Goal: Transaction & Acquisition: Purchase product/service

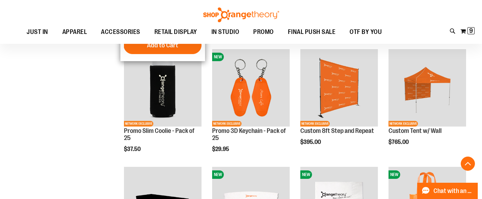
scroll to position [135, 0]
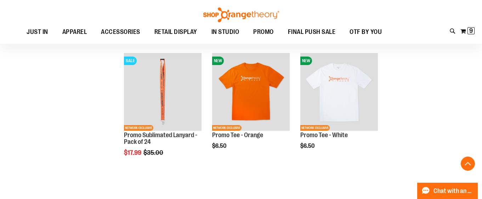
scroll to position [966, 0]
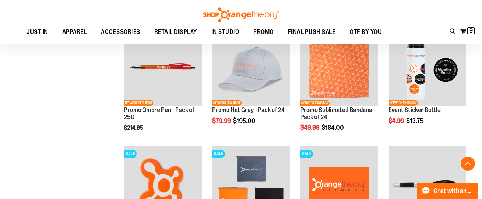
scroll to position [224, 0]
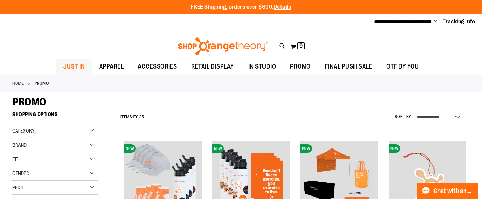
type input "**********"
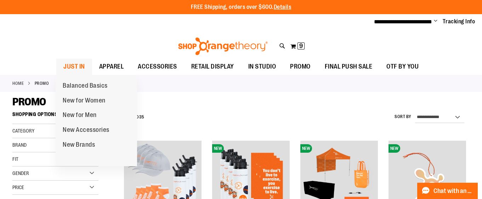
click at [76, 66] on span "JUST IN" at bounding box center [74, 67] width 22 height 16
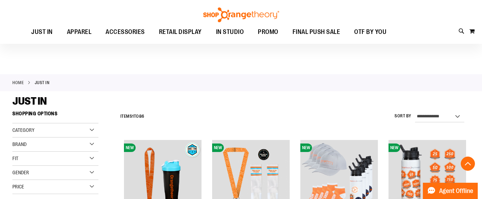
scroll to position [195, 0]
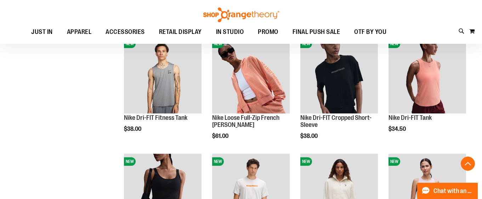
scroll to position [547, 0]
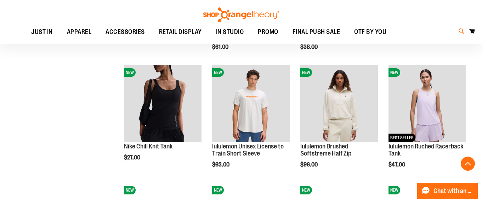
type input "**********"
click at [462, 30] on icon at bounding box center [462, 31] width 6 height 8
type input "*"
click at [69, 150] on div "Search Popular Suggestions Sorry, no results were found. Advanced Search # Type…" at bounding box center [241, 113] width 381 height 171
click at [66, 142] on div "Search Popular Suggestions Sorry, no results were found. Advanced Search # Type…" at bounding box center [241, 113] width 381 height 171
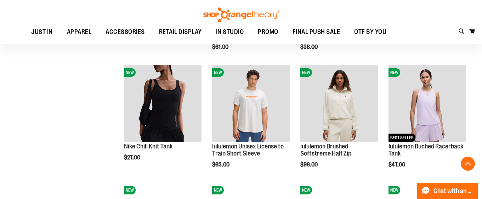
click at [146, 105] on div "Search Popular Suggestions Sorry, no results were found. Advanced Search # Type…" at bounding box center [241, 113] width 381 height 171
click at [169, 98] on div "Search Popular Suggestions Sorry, no results were found. Advanced Search # Type…" at bounding box center [241, 113] width 381 height 171
click at [471, 11] on link at bounding box center [473, 11] width 11 height 15
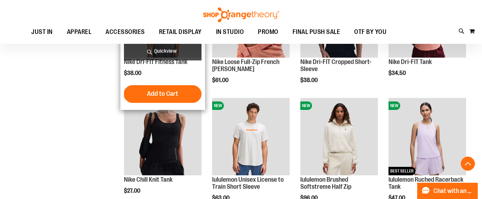
scroll to position [548, 0]
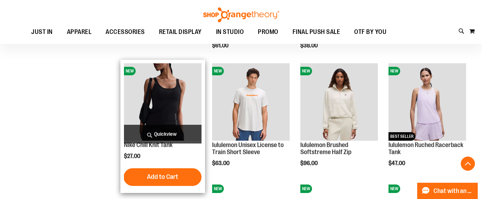
click at [168, 104] on img "product" at bounding box center [163, 102] width 78 height 78
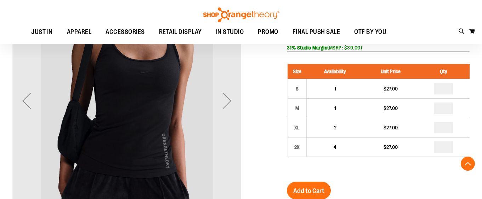
scroll to position [112, 0]
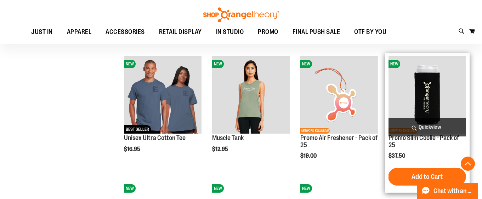
scroll to position [347, 0]
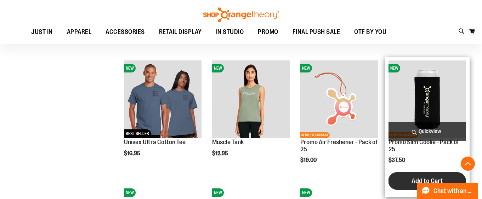
type input "**********"
click at [410, 182] on button "Add to Cart" at bounding box center [427, 181] width 78 height 18
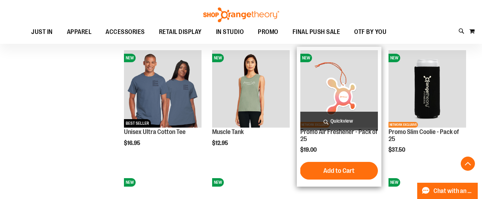
scroll to position [357, 0]
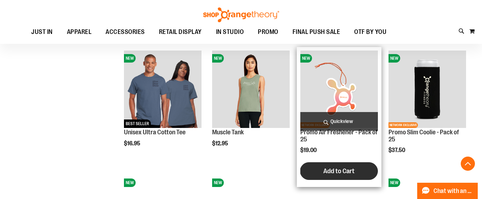
click at [339, 169] on span "Add to Cart" at bounding box center [338, 171] width 31 height 8
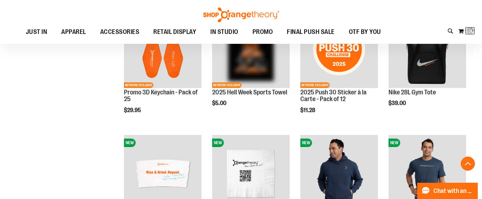
scroll to position [457, 0]
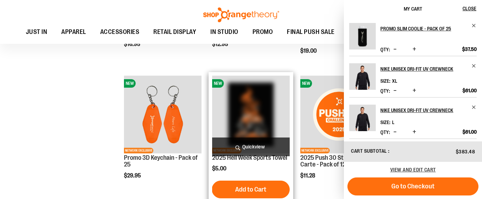
click at [263, 114] on img "product" at bounding box center [251, 115] width 78 height 78
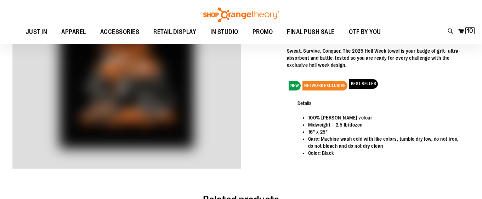
scroll to position [11, 0]
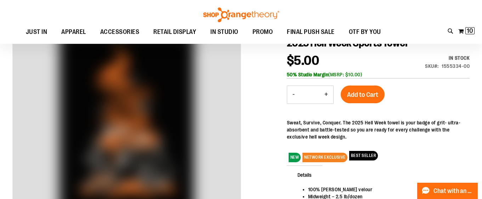
type input "**********"
click at [327, 96] on button "+" at bounding box center [326, 95] width 14 height 18
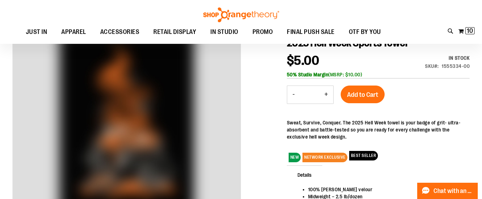
type input "*"
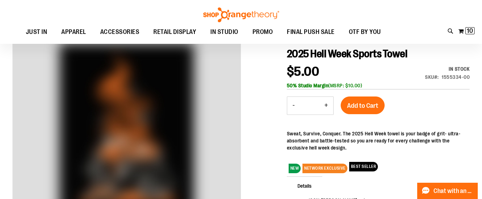
scroll to position [19, 0]
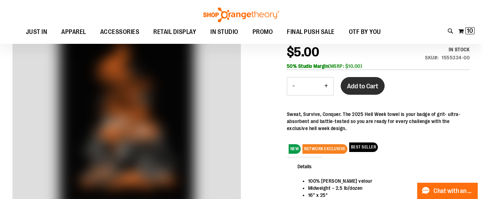
click at [359, 85] on span "Add to Cart" at bounding box center [362, 86] width 31 height 8
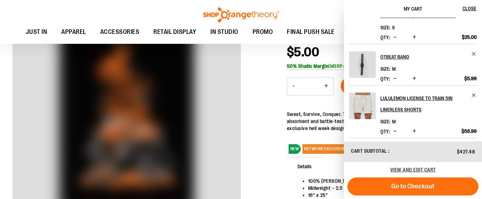
scroll to position [304, 0]
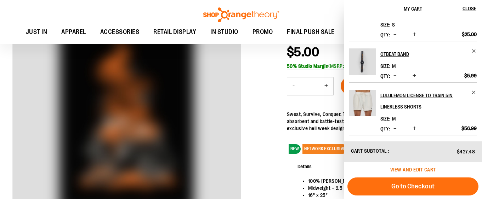
click at [413, 168] on span "View and edit cart" at bounding box center [413, 170] width 46 height 6
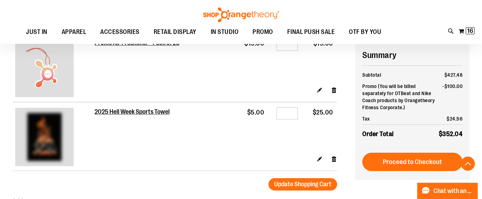
scroll to position [635, 0]
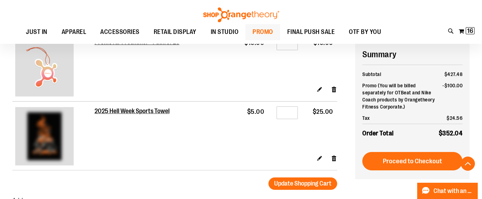
type input "**********"
click at [261, 31] on span "PROMO" at bounding box center [262, 32] width 21 height 16
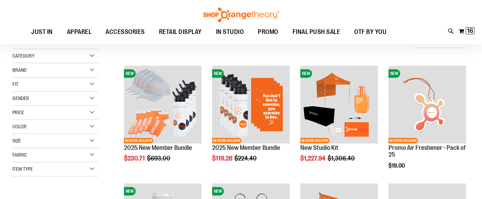
scroll to position [55, 0]
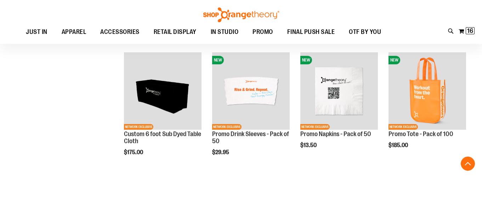
scroll to position [236, 0]
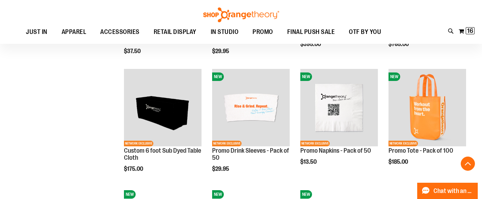
scroll to position [350, 0]
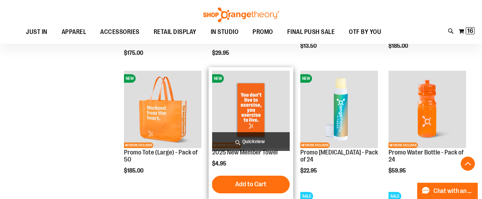
scroll to position [339, 0]
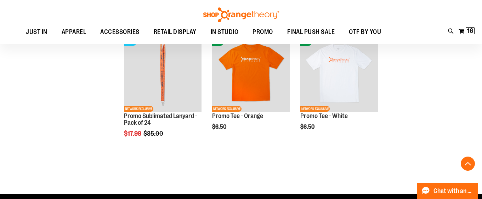
scroll to position [974, 0]
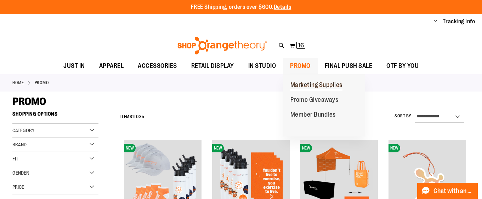
type input "**********"
click at [308, 82] on span "Marketing Supplies" at bounding box center [316, 85] width 52 height 9
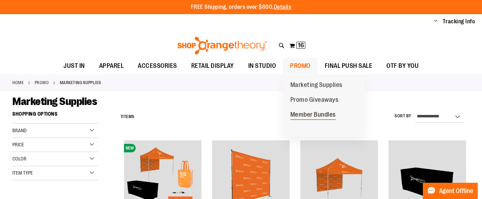
type input "**********"
click at [311, 114] on span "Member Bundles" at bounding box center [312, 115] width 45 height 9
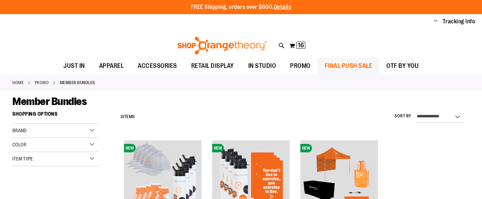
type input "**********"
click at [337, 64] on span "FINAL PUSH SALE" at bounding box center [349, 66] width 48 height 16
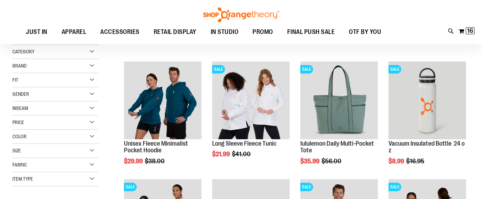
scroll to position [4, 0]
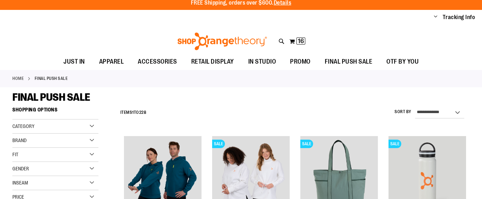
type input "**********"
click at [446, 114] on select "**********" at bounding box center [439, 112] width 49 height 11
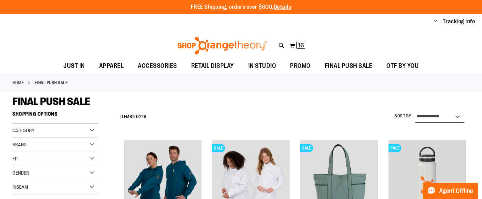
select select "*********"
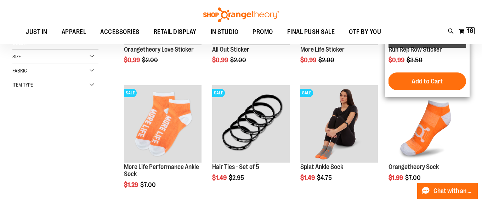
scroll to position [115, 0]
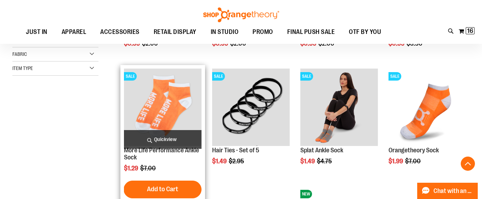
click at [178, 104] on img "product" at bounding box center [163, 108] width 78 height 78
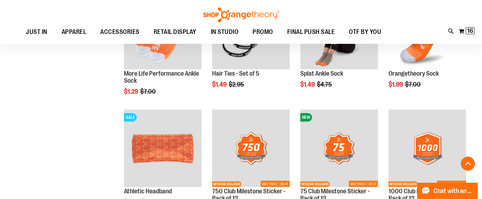
scroll to position [160, 0]
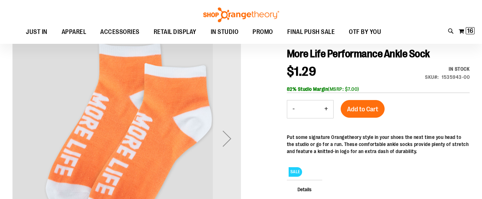
scroll to position [83, 0]
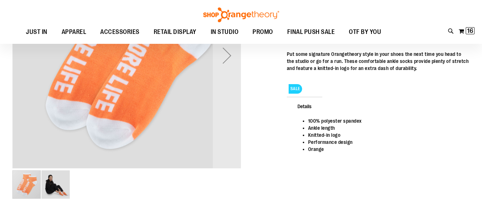
type input "**********"
click at [326, 35] on button "+" at bounding box center [326, 26] width 14 height 18
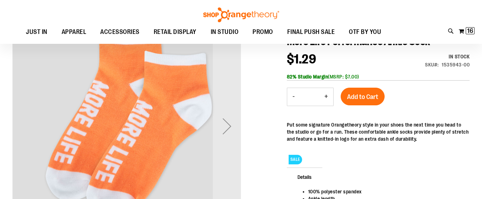
click at [326, 99] on button "+" at bounding box center [326, 97] width 14 height 18
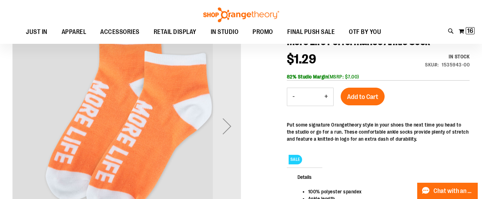
click at [326, 99] on button "+" at bounding box center [326, 97] width 14 height 18
type input "**"
click at [354, 95] on span "Add to Cart" at bounding box center [362, 97] width 31 height 8
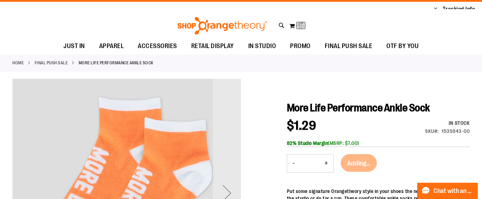
scroll to position [0, 0]
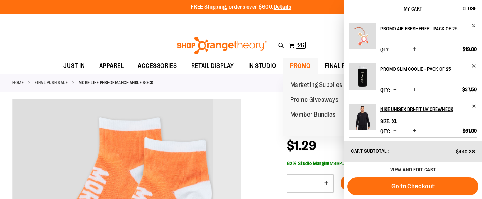
click at [300, 62] on span "PROMO" at bounding box center [300, 66] width 21 height 16
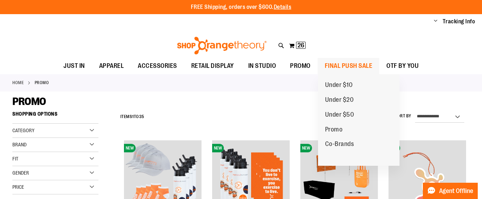
type input "**********"
click at [357, 65] on span "FINAL PUSH SALE" at bounding box center [349, 66] width 48 height 16
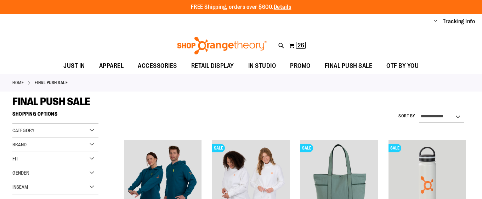
select select "*********"
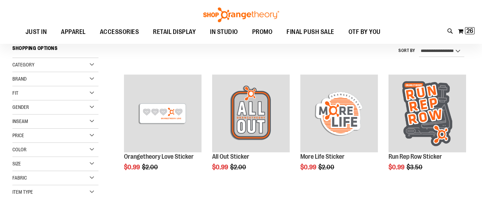
type input "**********"
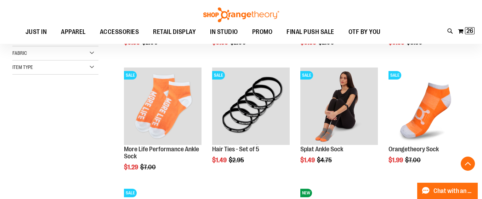
scroll to position [190, 0]
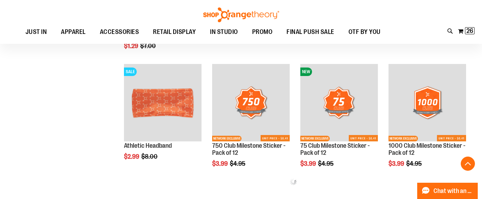
scroll to position [316, 0]
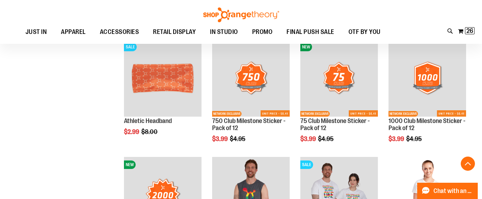
scroll to position [460, 0]
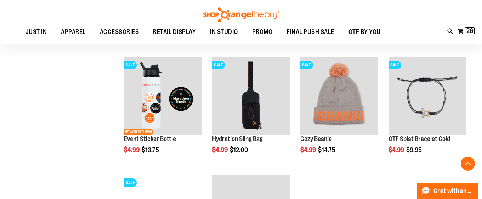
scroll to position [557, 0]
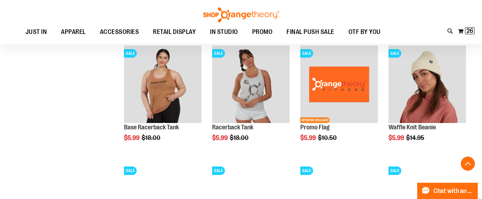
scroll to position [933, 0]
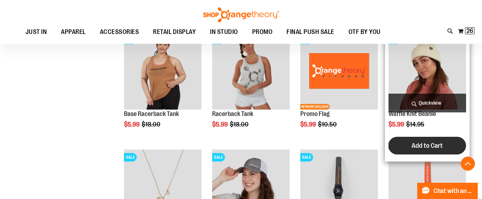
click at [444, 151] on button "Add to Cart" at bounding box center [427, 146] width 78 height 18
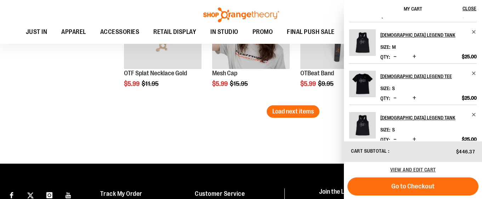
scroll to position [138, 0]
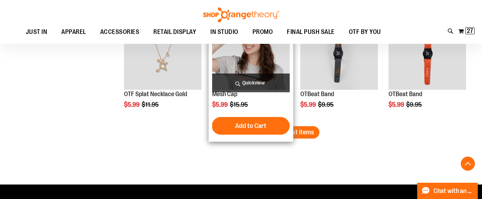
scroll to position [1080, 0]
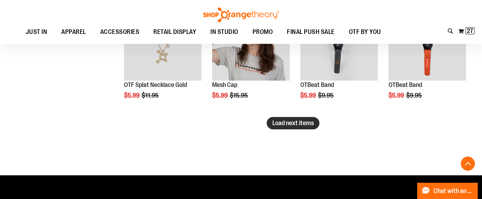
click at [294, 124] on span "Load next items" at bounding box center [292, 123] width 41 height 7
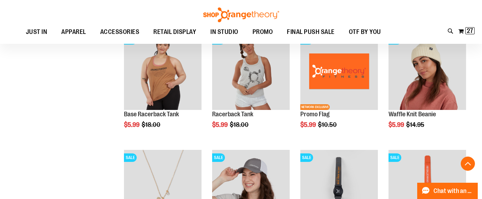
scroll to position [1060, 0]
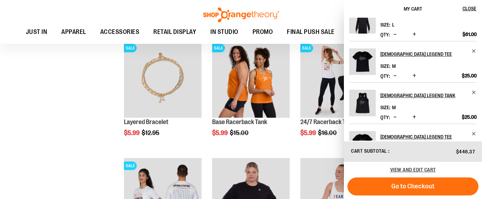
scroll to position [1161, 0]
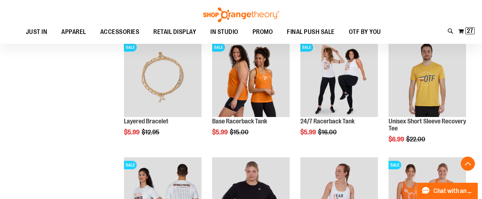
scroll to position [1267, 0]
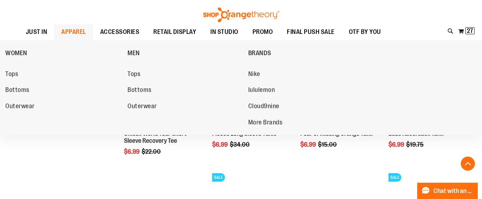
click at [68, 33] on span "APPAREL" at bounding box center [73, 32] width 25 height 16
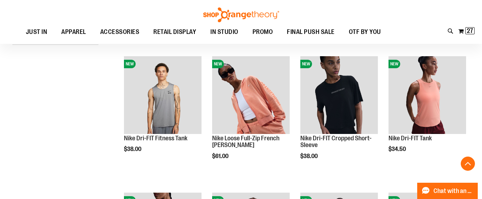
scroll to position [146, 0]
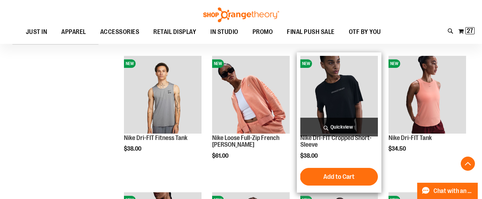
type input "**********"
click at [335, 100] on img "product" at bounding box center [339, 95] width 78 height 78
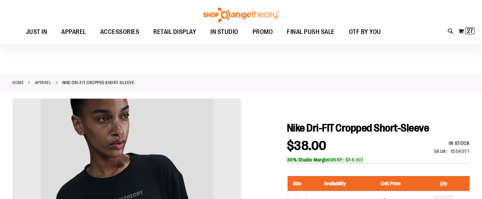
scroll to position [105, 0]
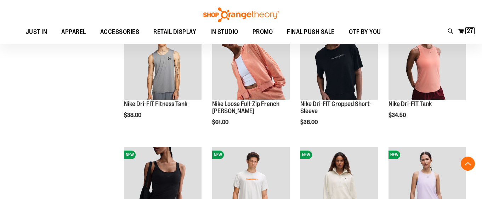
scroll to position [243, 0]
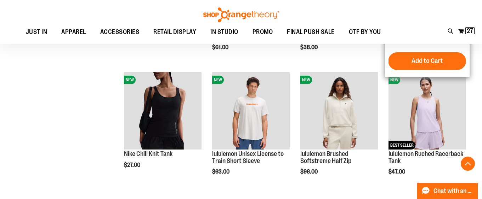
scroll to position [234, 0]
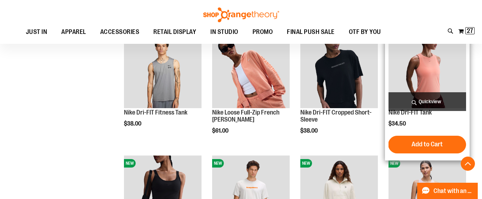
type input "**********"
click at [413, 67] on img "product" at bounding box center [427, 70] width 78 height 78
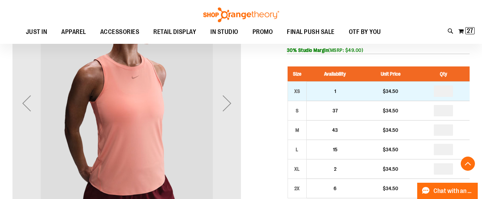
scroll to position [110, 0]
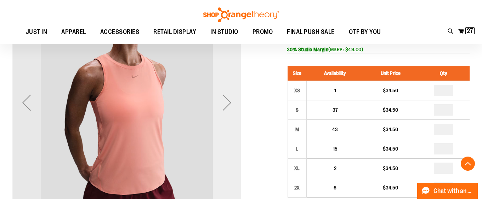
type input "**********"
click at [224, 127] on div "Next" at bounding box center [227, 102] width 28 height 229
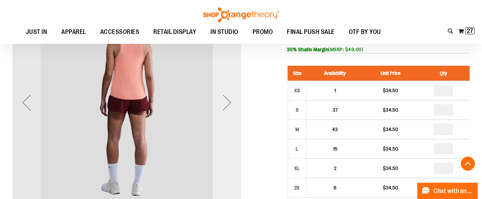
click at [224, 127] on div "Next" at bounding box center [227, 102] width 28 height 229
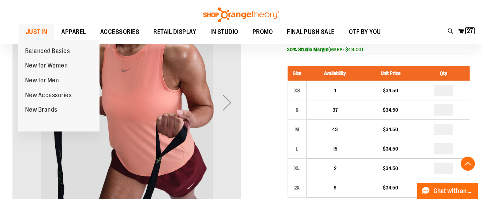
click at [31, 40] on ul "Balanced Basics New for Women New for Men New Accessories New Brands" at bounding box center [58, 86] width 81 height 92
click at [35, 30] on span "JUST IN" at bounding box center [37, 32] width 22 height 16
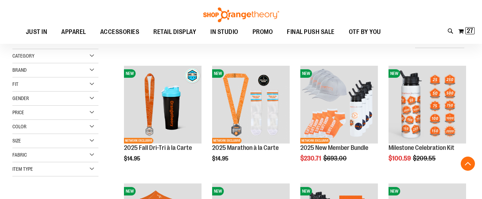
scroll to position [190, 0]
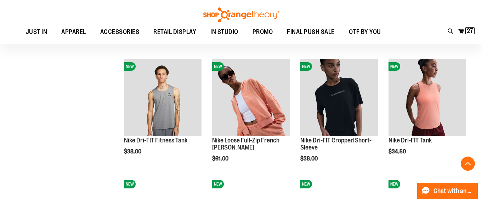
scroll to position [377, 0]
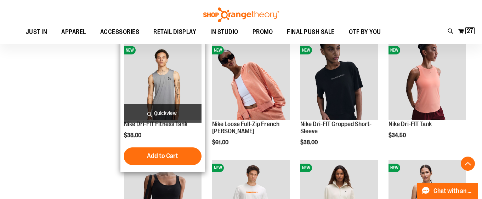
type input "**********"
click at [188, 70] on img "product" at bounding box center [163, 81] width 78 height 78
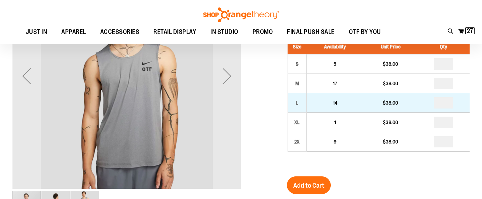
scroll to position [63, 0]
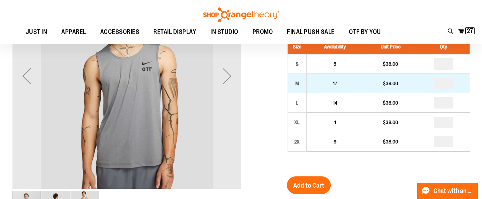
type input "**********"
click at [449, 84] on input "*" at bounding box center [443, 83] width 19 height 11
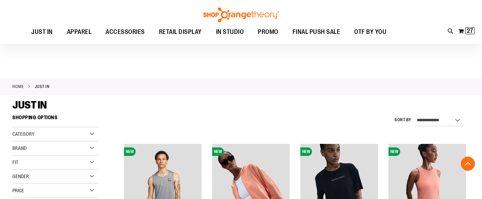
scroll to position [341, 0]
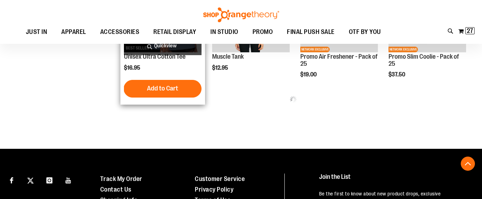
type input "**********"
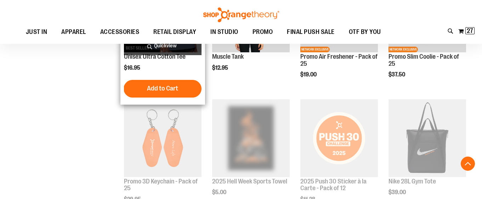
click at [159, 52] on img "product" at bounding box center [163, 14] width 78 height 78
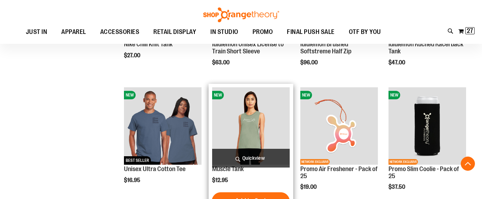
scroll to position [131, 0]
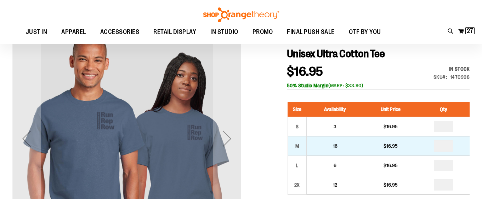
scroll to position [49, 0]
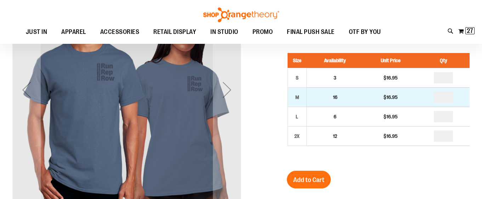
type input "**********"
click at [445, 97] on input "*" at bounding box center [443, 97] width 19 height 11
type input "*"
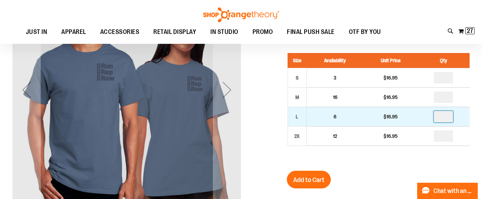
click at [445, 120] on input "number" at bounding box center [443, 116] width 19 height 11
type input "*"
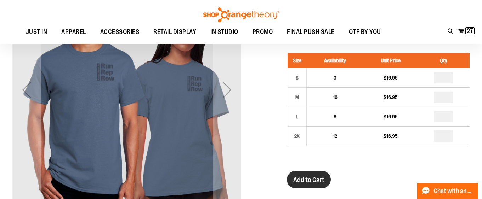
click at [325, 175] on button "Add to Cart" at bounding box center [309, 180] width 44 height 18
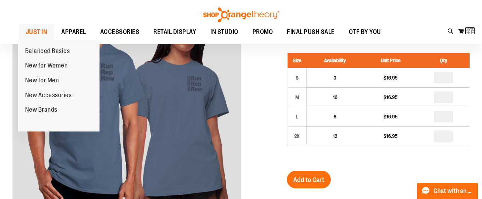
click at [31, 30] on span "JUST IN" at bounding box center [37, 32] width 22 height 16
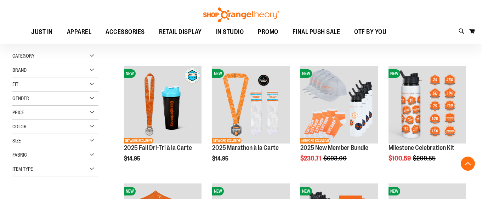
scroll to position [415, 0]
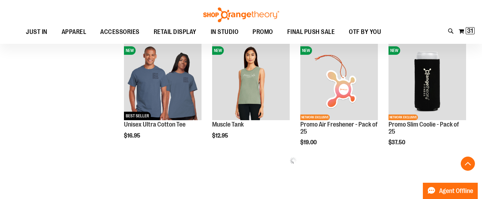
scroll to position [632, 0]
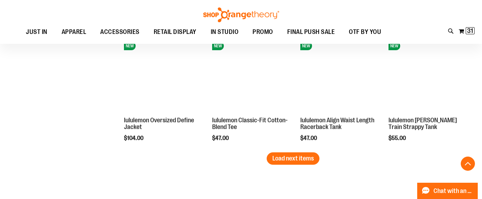
scroll to position [974, 0]
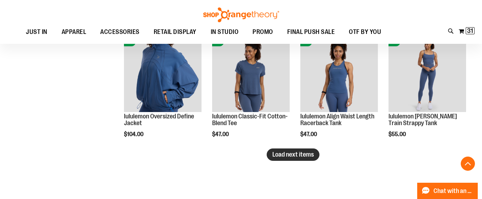
type input "**********"
click at [295, 156] on span "Load next items" at bounding box center [292, 154] width 41 height 7
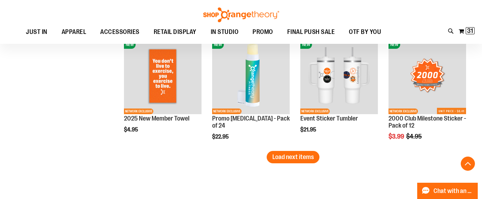
scroll to position [1333, 0]
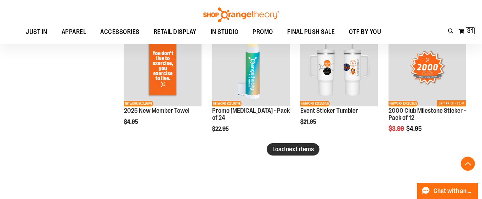
click at [287, 152] on span "Load next items" at bounding box center [292, 149] width 41 height 7
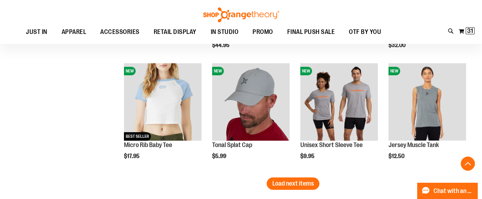
scroll to position [1653, 0]
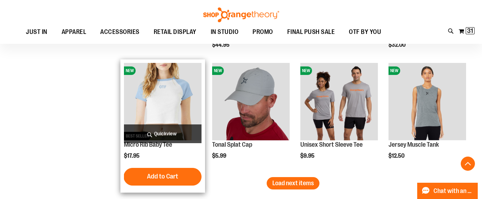
click at [171, 98] on img "product" at bounding box center [163, 102] width 78 height 78
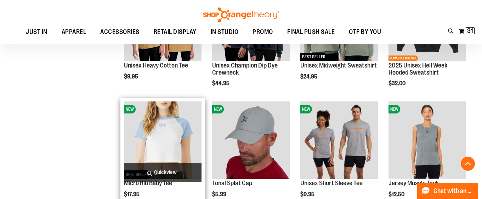
scroll to position [1622, 0]
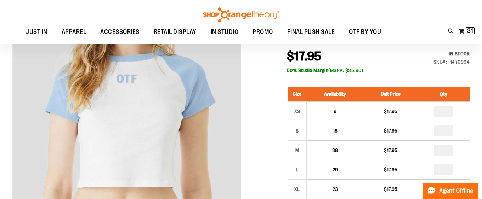
scroll to position [104, 0]
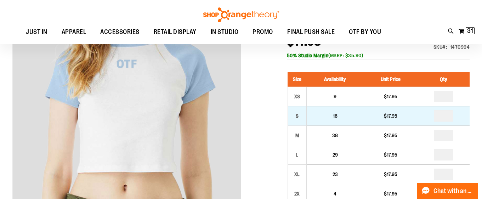
type input "**********"
click at [448, 114] on input "number" at bounding box center [443, 115] width 19 height 11
type input "*"
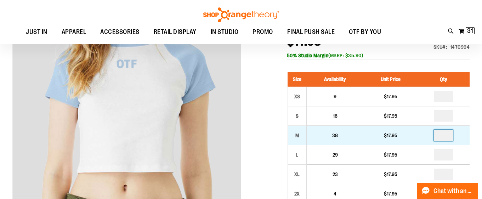
click at [448, 133] on input "number" at bounding box center [443, 135] width 19 height 11
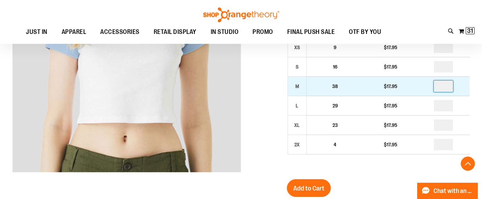
scroll to position [155, 0]
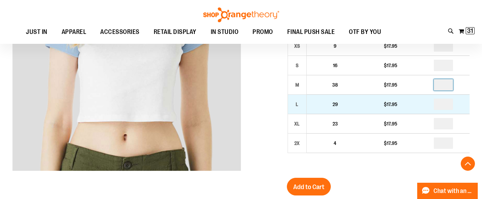
type input "*"
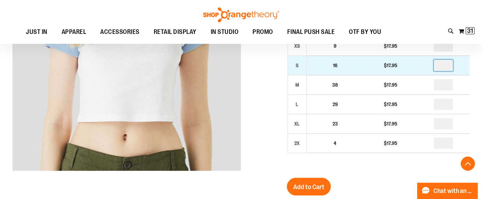
click at [444, 66] on input "*" at bounding box center [443, 65] width 19 height 11
type input "*"
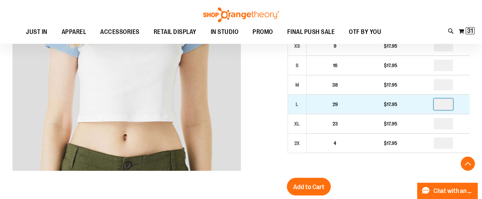
click at [445, 105] on input "number" at bounding box center [443, 104] width 19 height 11
type input "*"
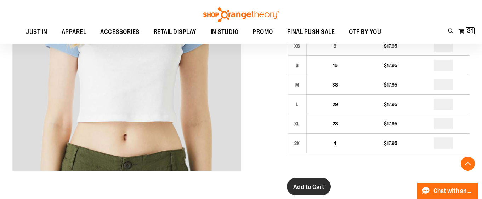
click at [313, 180] on button "Add to Cart" at bounding box center [309, 187] width 44 height 18
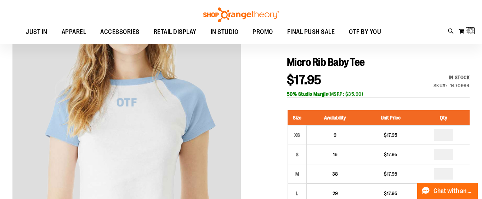
scroll to position [0, 0]
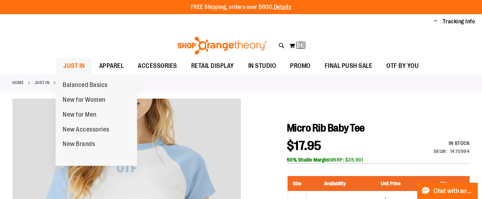
click at [79, 66] on span "JUST IN" at bounding box center [74, 66] width 22 height 16
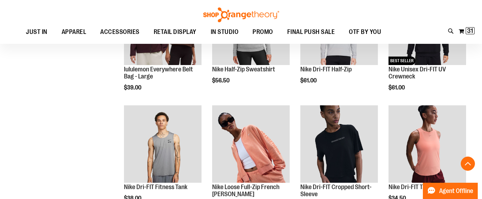
scroll to position [349, 0]
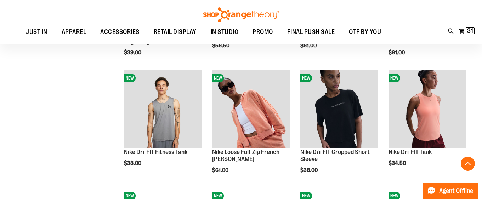
scroll to position [470, 0]
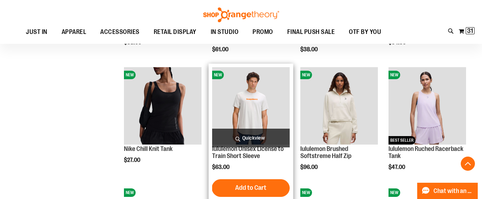
type input "**********"
click at [243, 97] on img "product" at bounding box center [251, 106] width 78 height 78
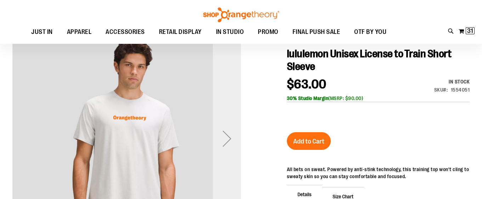
click at [232, 130] on div "Next" at bounding box center [227, 139] width 28 height 28
type input "**********"
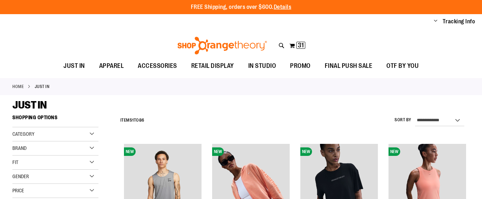
scroll to position [402, 0]
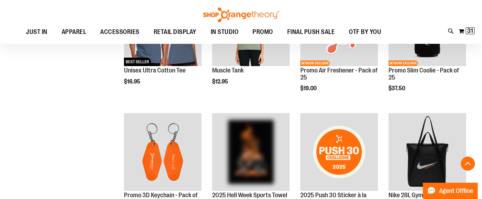
scroll to position [400, 0]
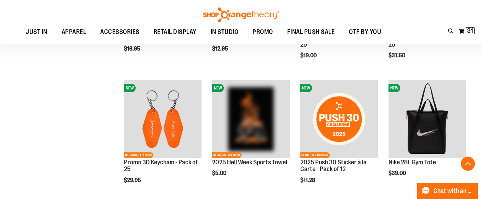
scroll to position [464, 0]
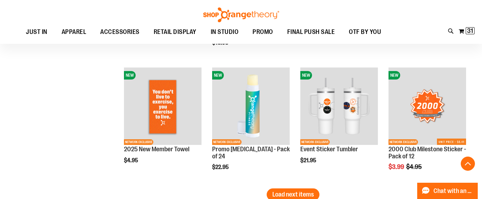
scroll to position [1124, 0]
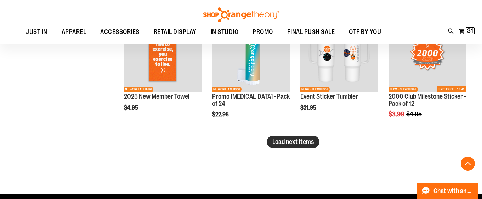
type input "**********"
click at [297, 139] on span "Load next items" at bounding box center [292, 141] width 41 height 7
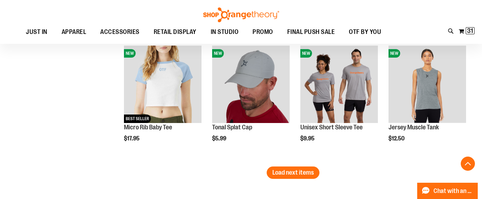
scroll to position [1469, 0]
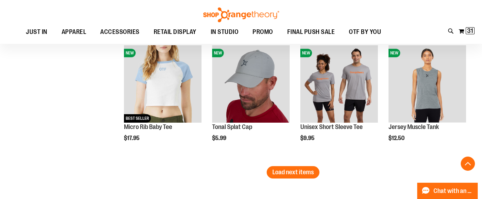
click at [283, 168] on button "Load next items" at bounding box center [293, 172] width 53 height 12
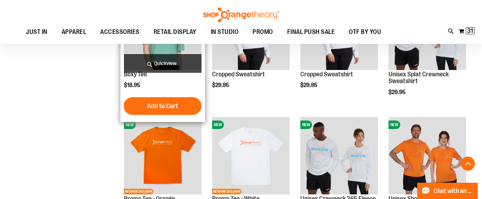
scroll to position [1610, 0]
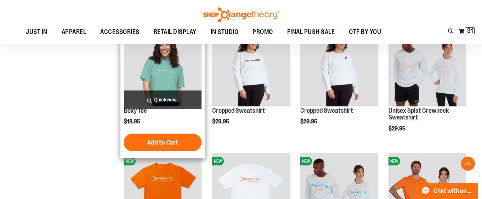
click at [153, 71] on img "product" at bounding box center [163, 68] width 78 height 78
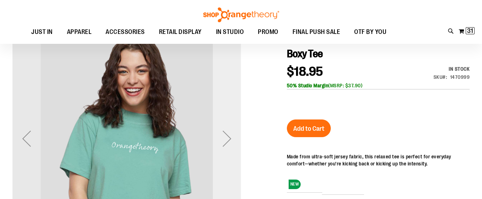
click at [230, 107] on div "Next" at bounding box center [227, 138] width 28 height 229
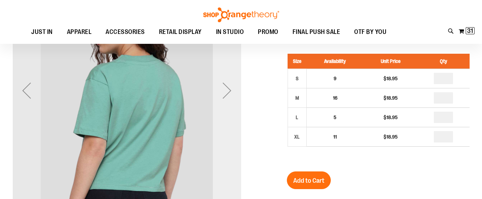
click at [230, 107] on div "Next" at bounding box center [227, 90] width 28 height 229
type input "**********"
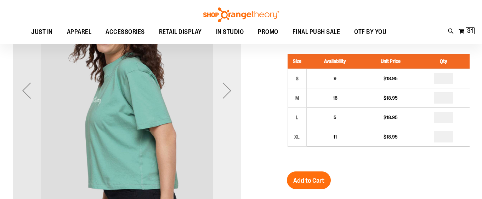
click at [230, 107] on div "Next" at bounding box center [227, 90] width 28 height 229
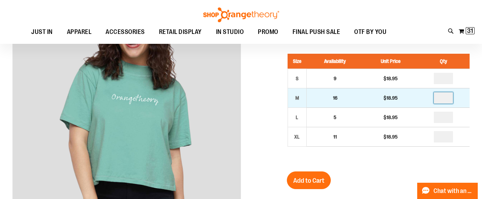
click at [443, 97] on input "number" at bounding box center [443, 97] width 19 height 11
type input "*"
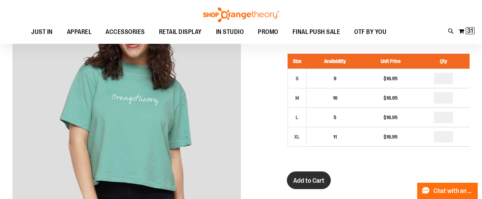
click at [313, 180] on span "Add to Cart" at bounding box center [308, 181] width 31 height 8
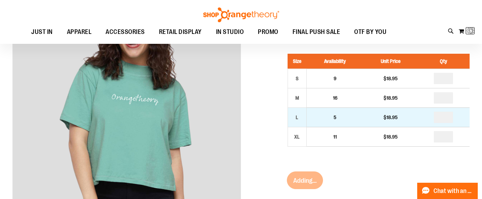
scroll to position [0, 0]
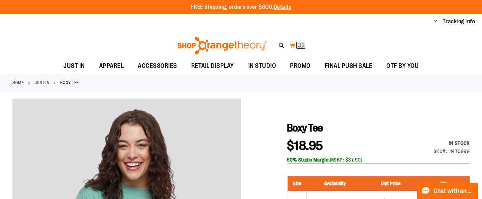
click at [301, 46] on img at bounding box center [301, 45] width 8 height 8
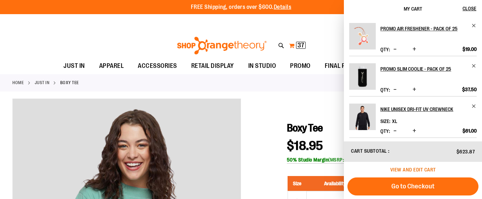
click at [418, 170] on span "View and edit cart" at bounding box center [413, 170] width 46 height 6
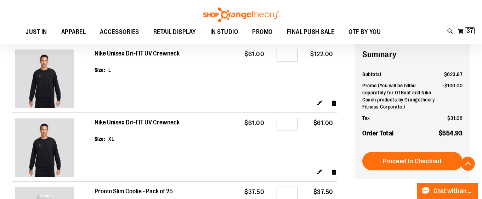
scroll to position [491, 0]
type input "**********"
click at [335, 105] on link "Remove item" at bounding box center [334, 102] width 6 height 7
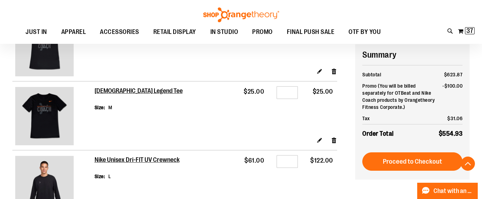
scroll to position [385, 0]
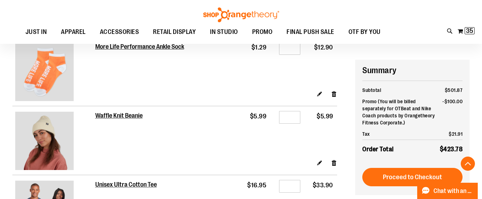
scroll to position [716, 0]
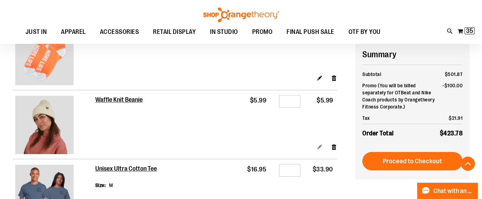
type input "**********"
click at [318, 145] on link "Edit" at bounding box center [320, 146] width 6 height 7
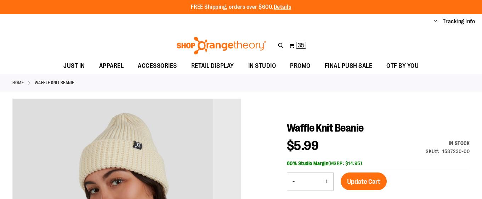
type input "**********"
click at [325, 178] on button "+" at bounding box center [326, 182] width 14 height 18
type input "*"
click at [368, 194] on div "Update Cart" at bounding box center [364, 186] width 46 height 27
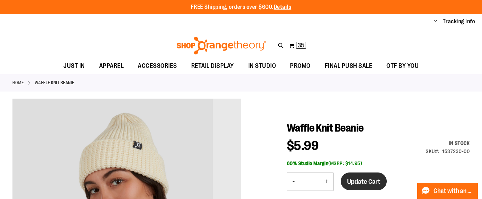
click at [360, 178] on span "Update Cart" at bounding box center [363, 182] width 33 height 8
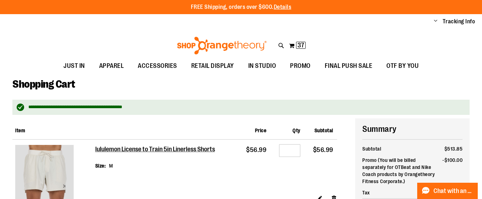
type input "**********"
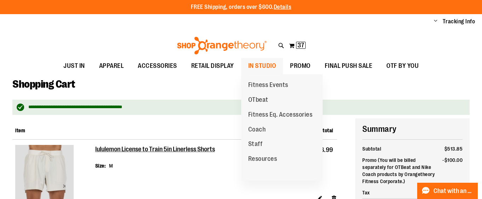
click at [254, 69] on span "IN STUDIO" at bounding box center [262, 66] width 28 height 16
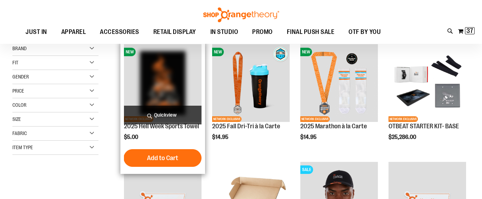
scroll to position [130, 0]
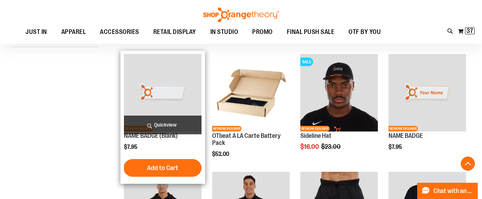
type input "**********"
click at [185, 110] on img "product" at bounding box center [163, 93] width 78 height 78
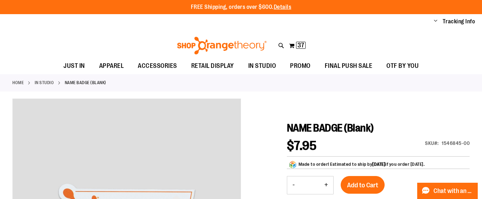
type input "**********"
click at [327, 185] on button "+" at bounding box center [326, 186] width 14 height 18
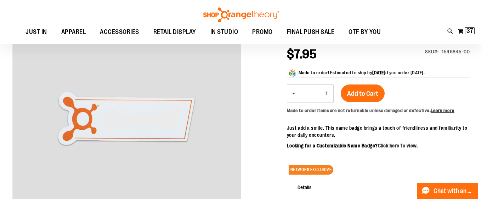
scroll to position [18, 0]
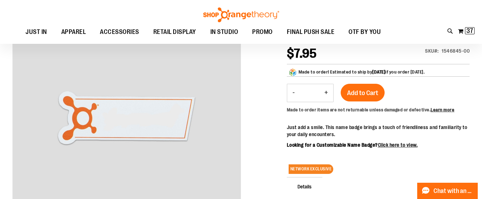
click at [325, 92] on button "+" at bounding box center [326, 93] width 14 height 18
type input "*"
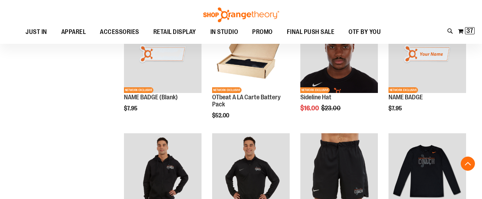
scroll to position [168, 0]
